Goal: Transaction & Acquisition: Purchase product/service

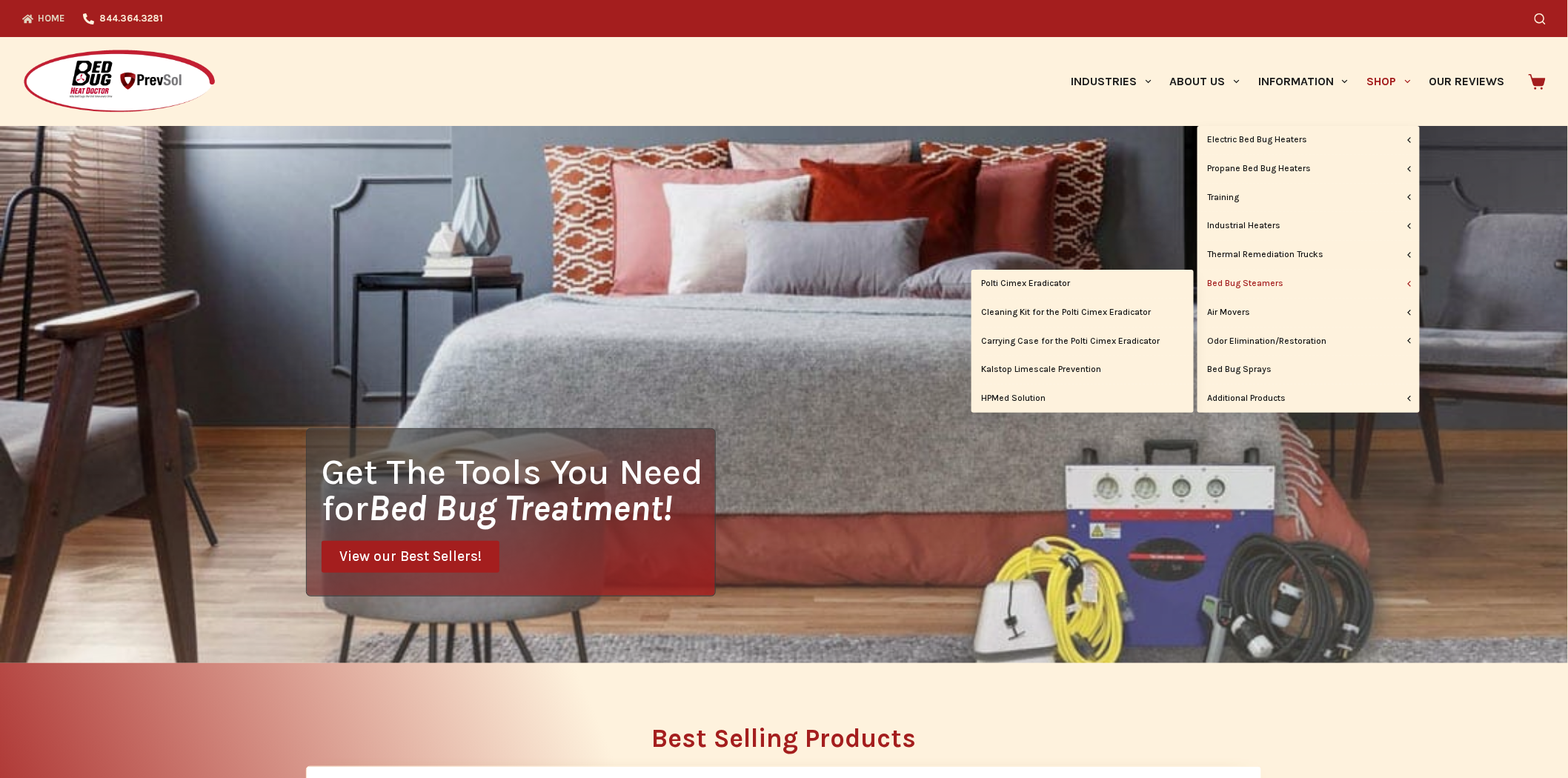
click at [1255, 286] on link "Bed Bug Steamers" at bounding box center [1309, 284] width 223 height 28
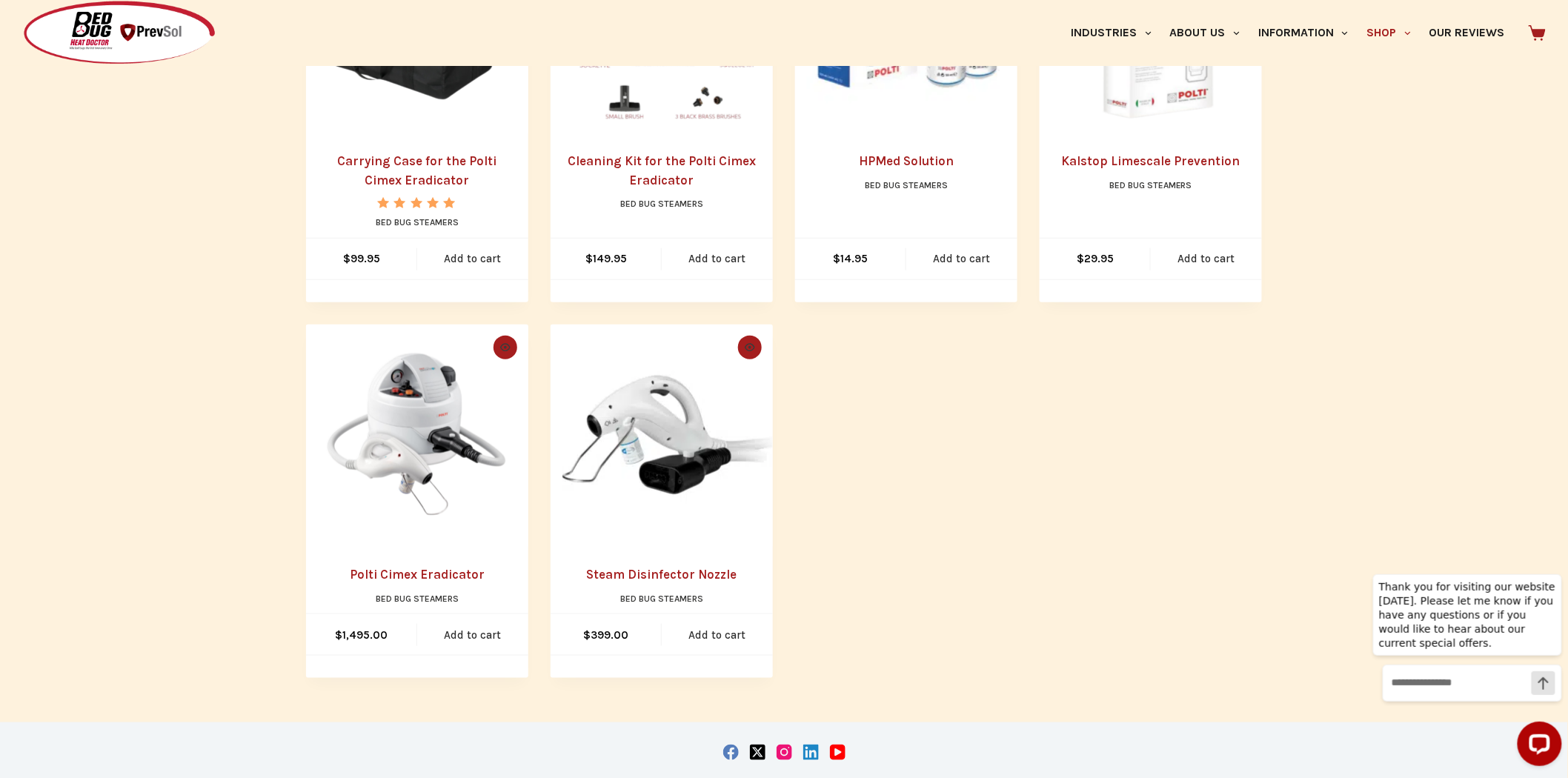
scroll to position [493, 0]
click at [396, 435] on img "Polti Cimex Eradicator" at bounding box center [417, 435] width 223 height 222
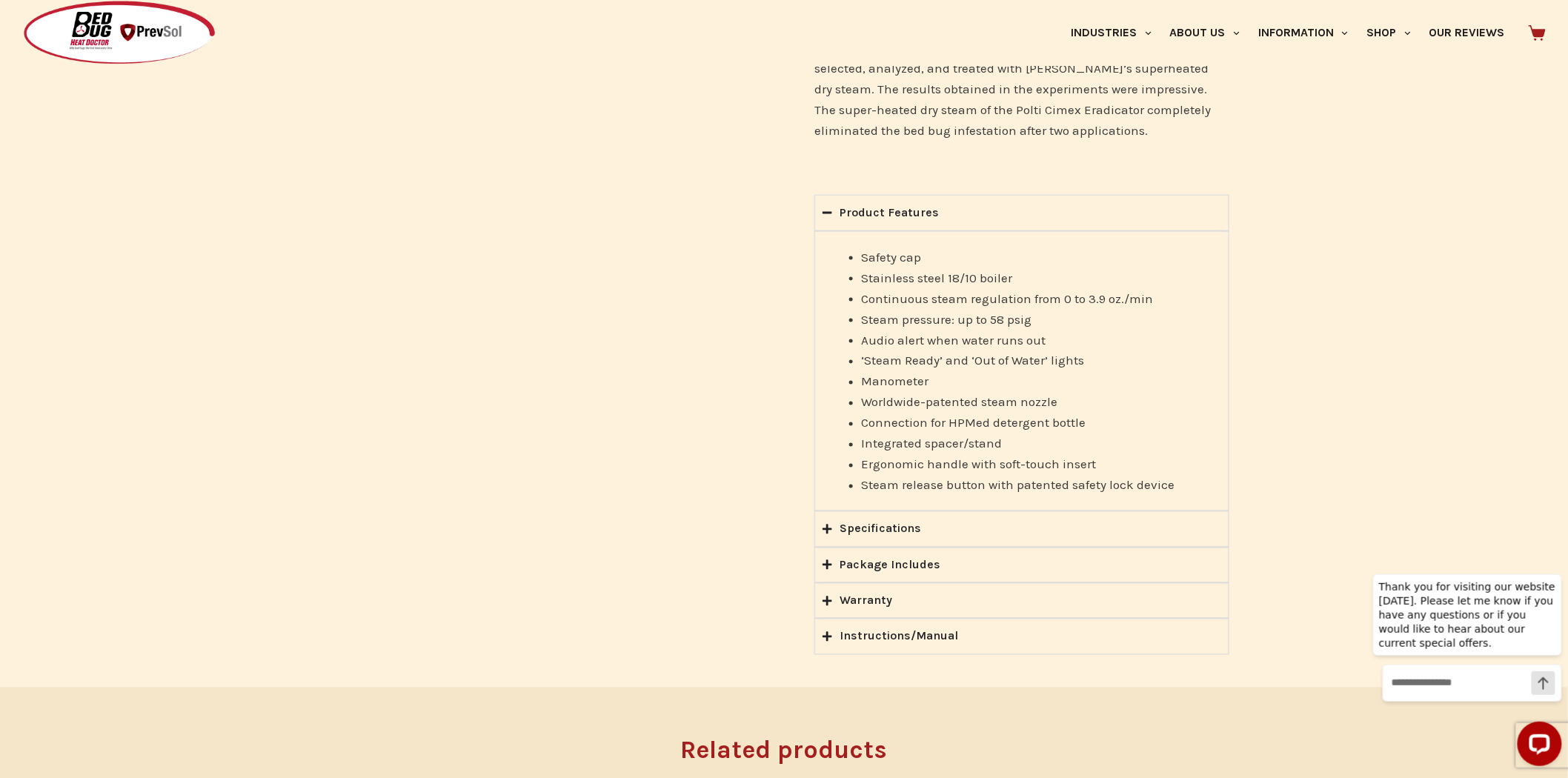
click at [890, 556] on div "Package Includes" at bounding box center [890, 565] width 101 height 19
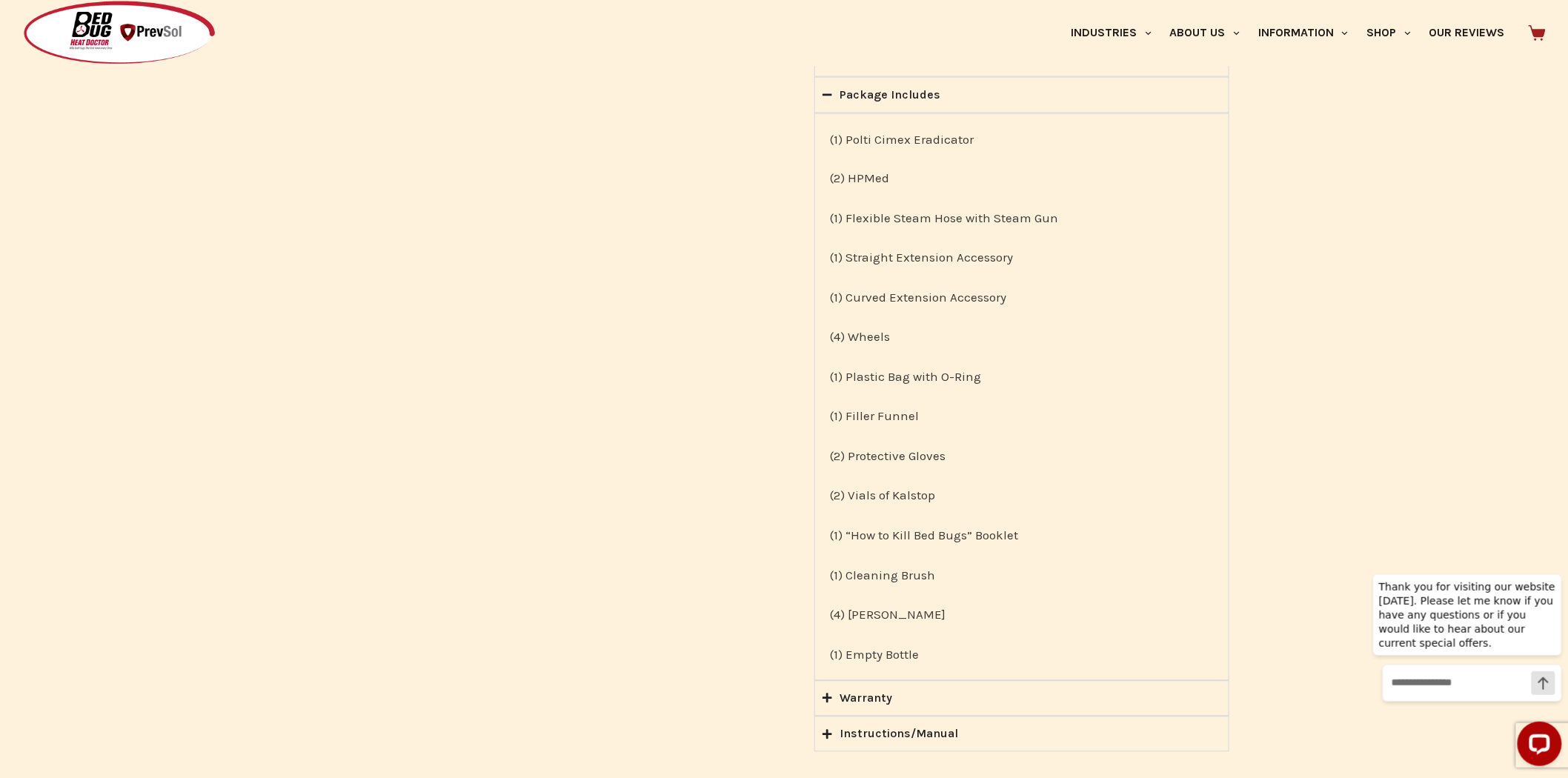
scroll to position [987, 0]
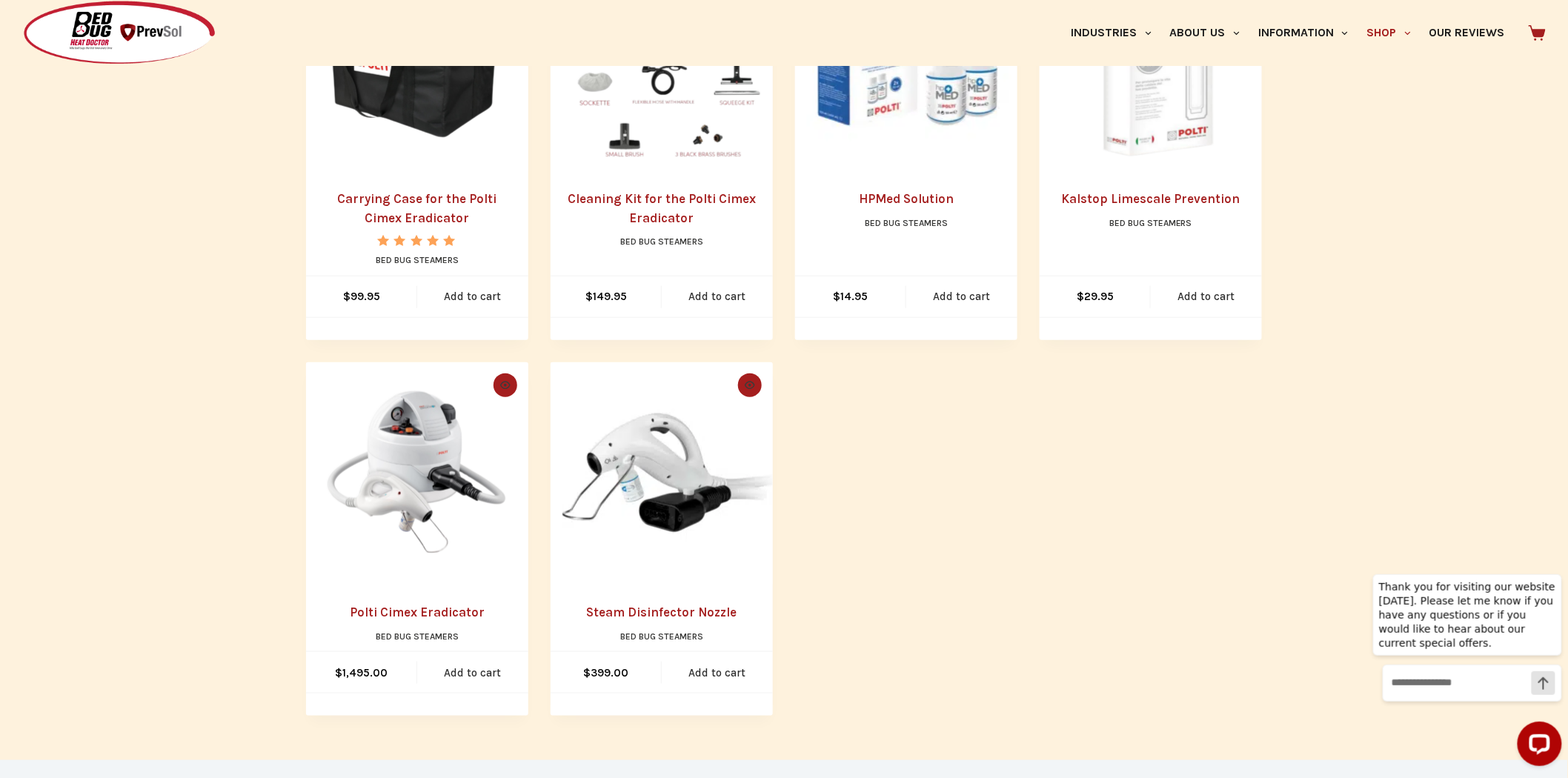
scroll to position [493, 0]
